Goal: Transaction & Acquisition: Download file/media

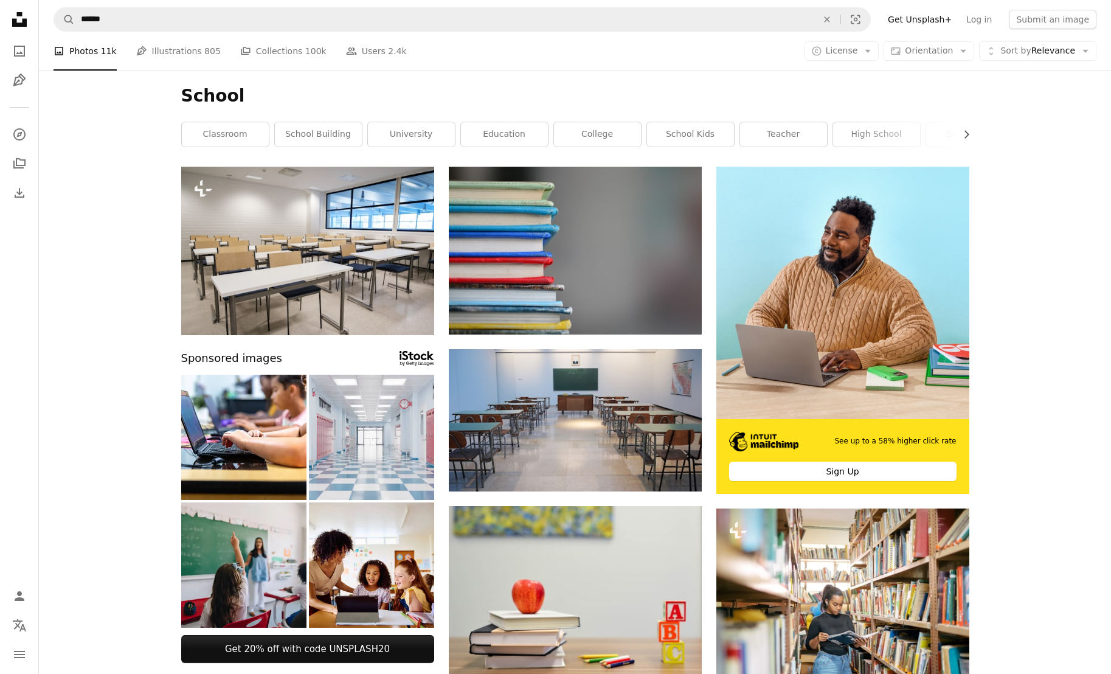
scroll to position [45233, 0]
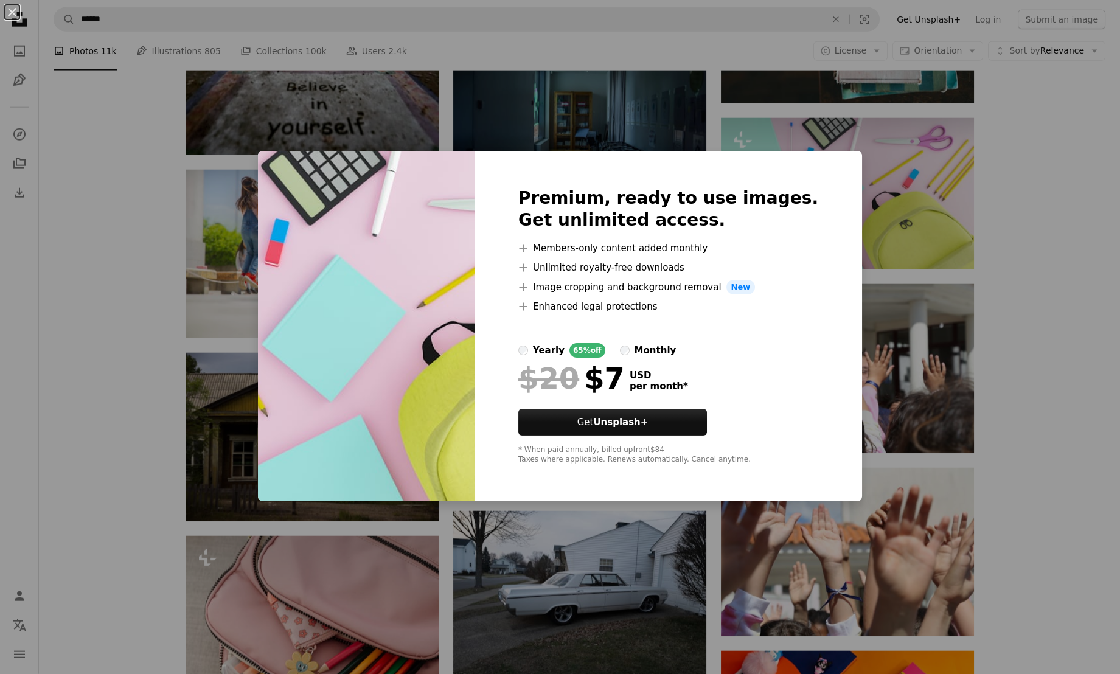
click at [1071, 259] on div "An X shape Premium, ready to use images. Get unlimited access. A plus sign Memb…" at bounding box center [560, 337] width 1120 height 674
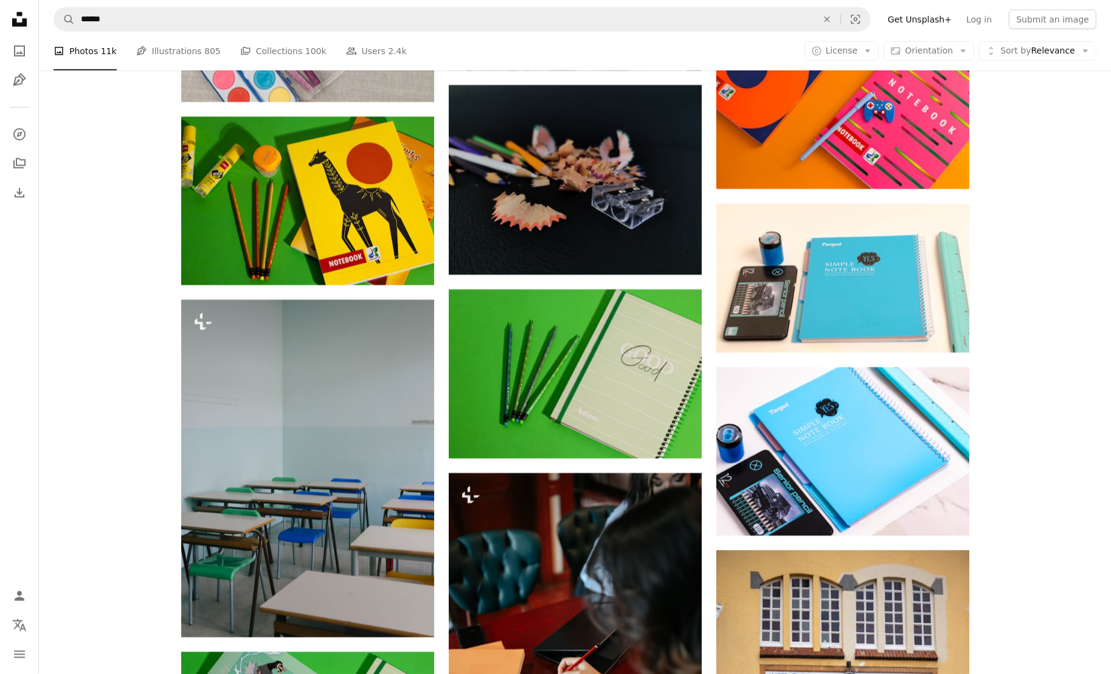
scroll to position [46365, 0]
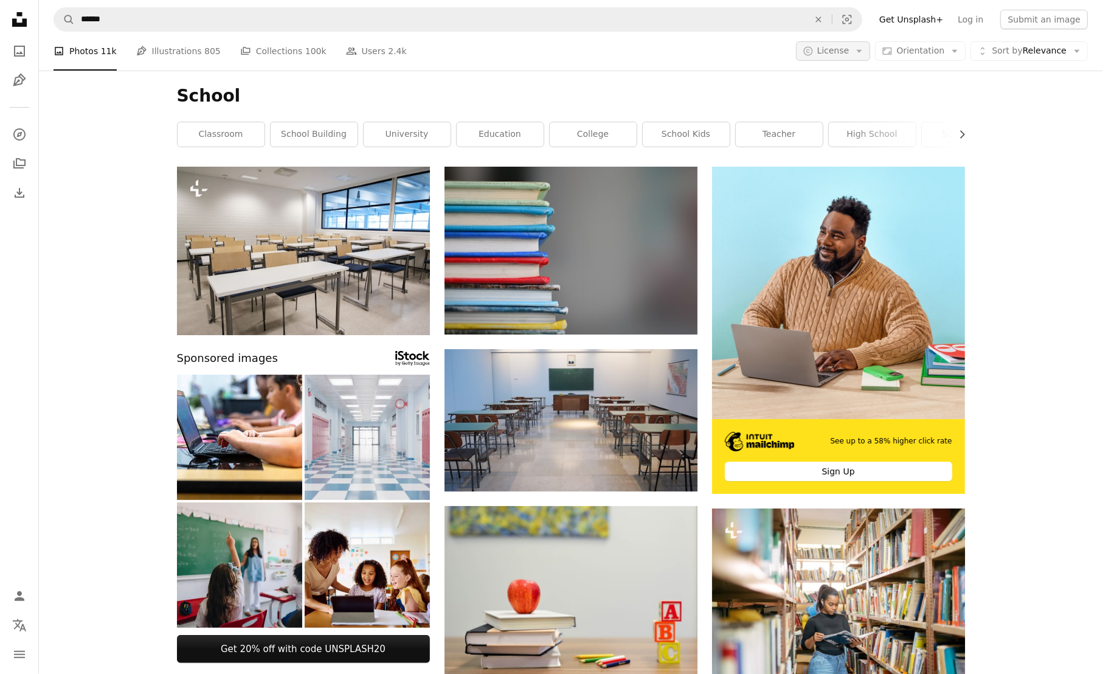
click at [871, 52] on button "A copyright icon © License Arrow down" at bounding box center [833, 50] width 75 height 19
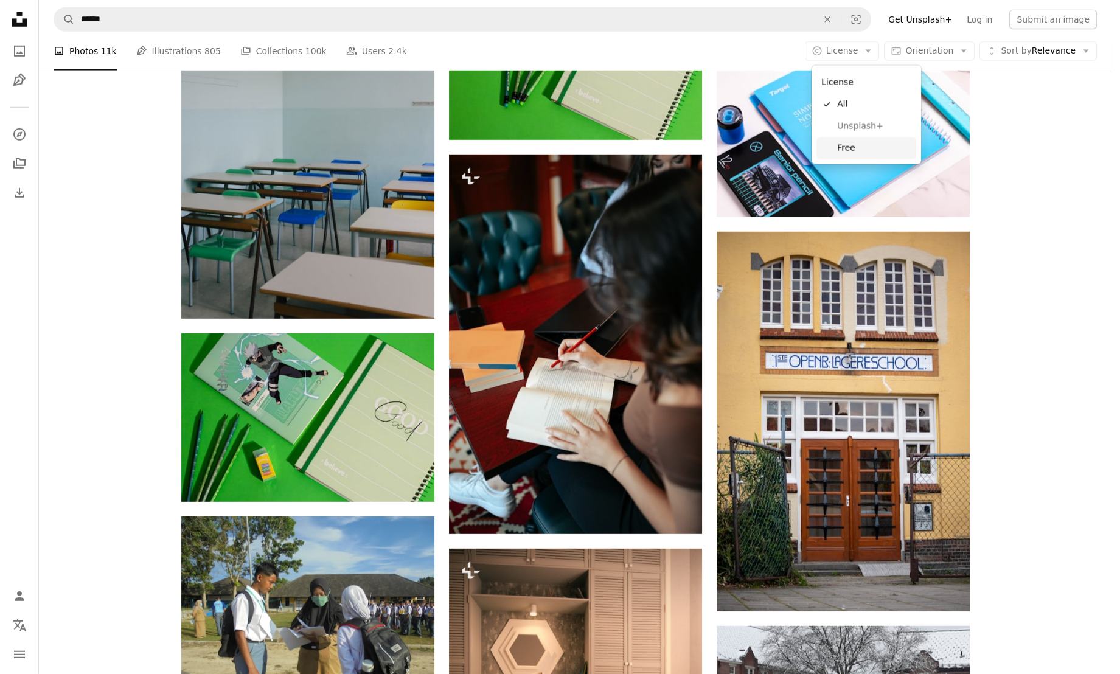
click at [850, 147] on span "Free" at bounding box center [874, 148] width 74 height 12
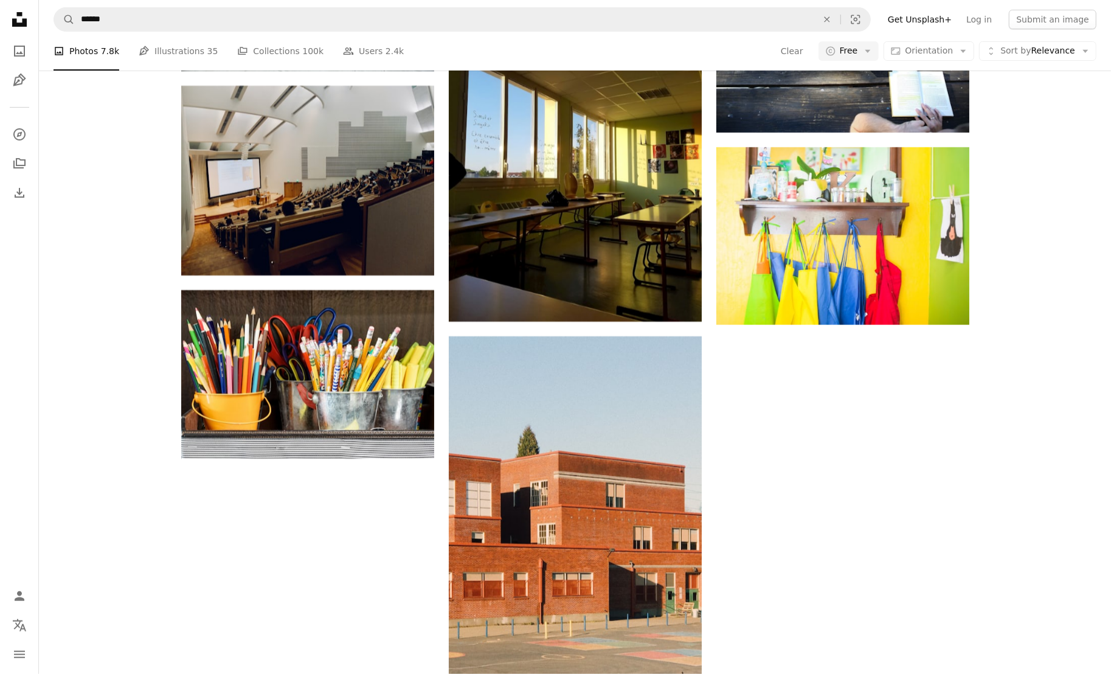
scroll to position [2920, 0]
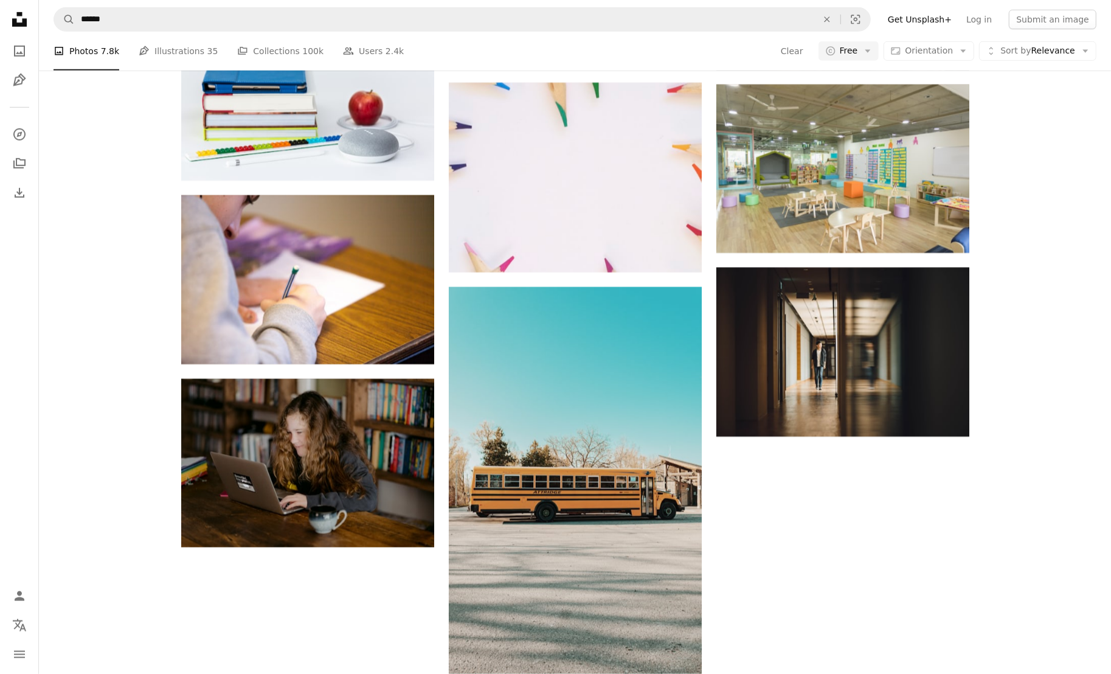
scroll to position [6286, 0]
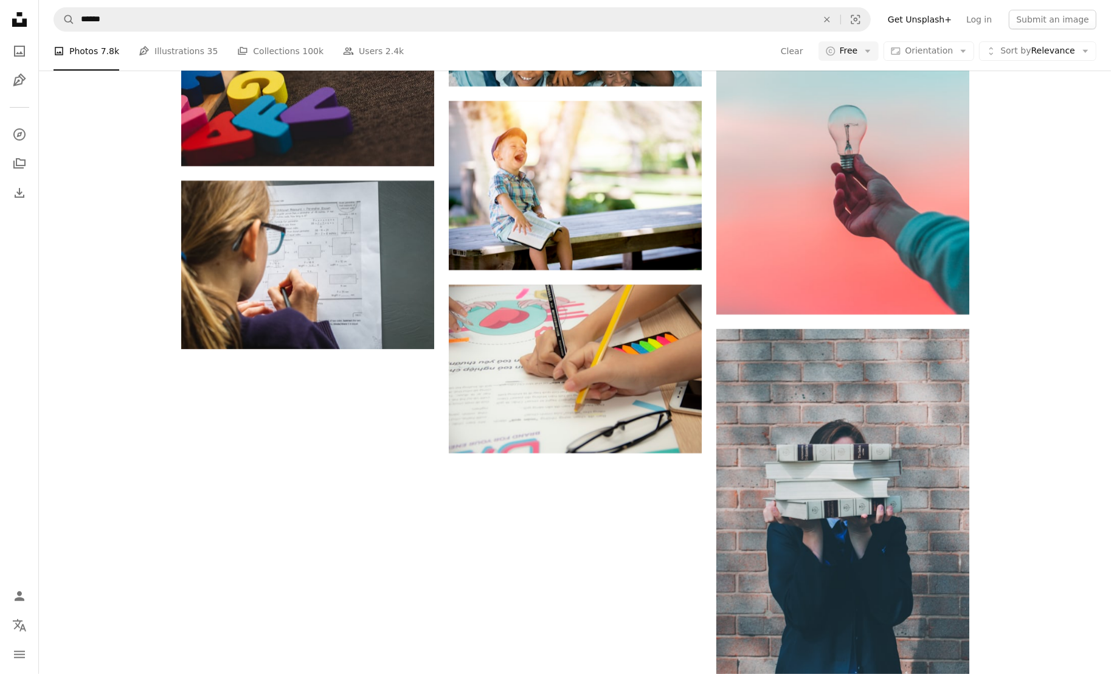
scroll to position [10675, 0]
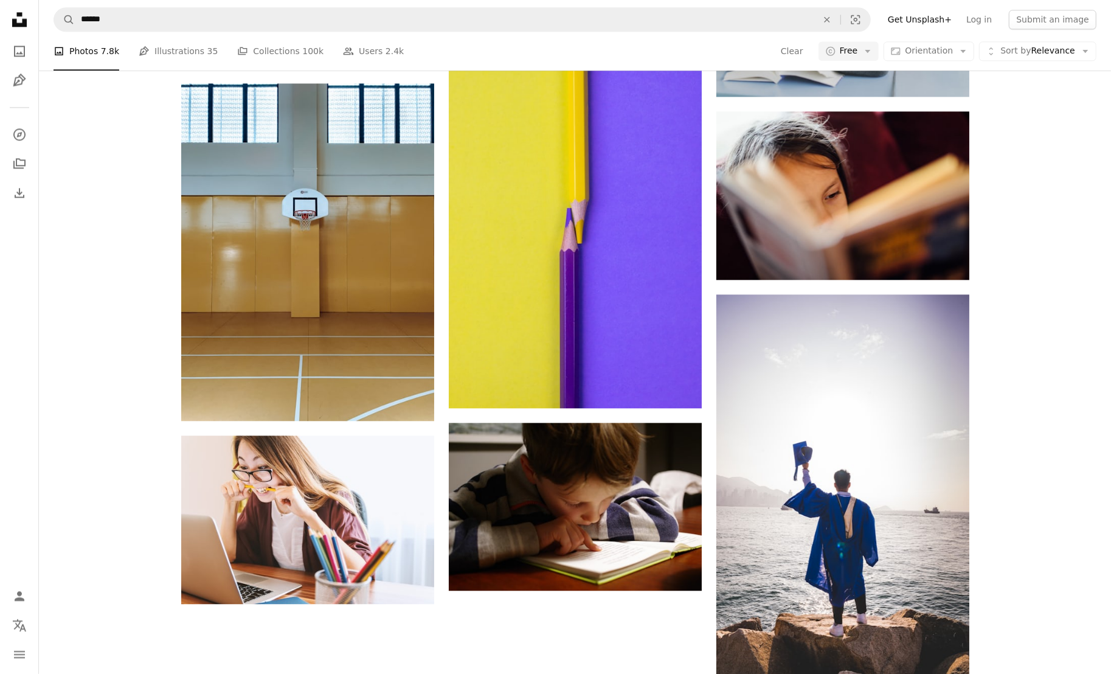
scroll to position [12375, 0]
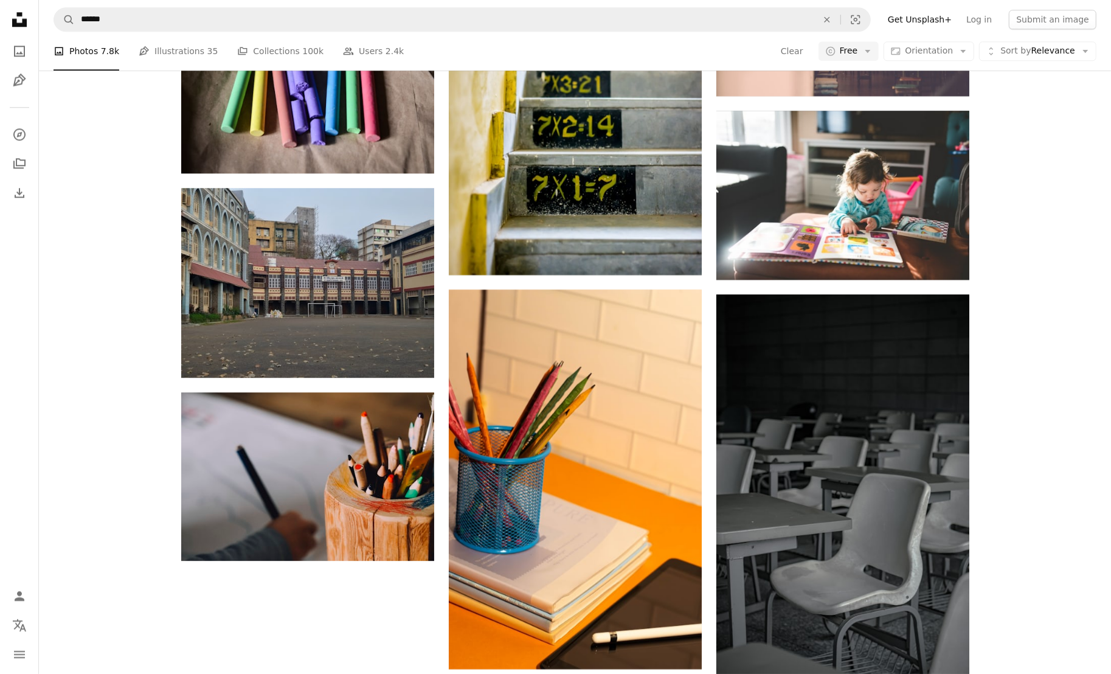
scroll to position [26205, 0]
